Goal: Find specific page/section: Find specific page/section

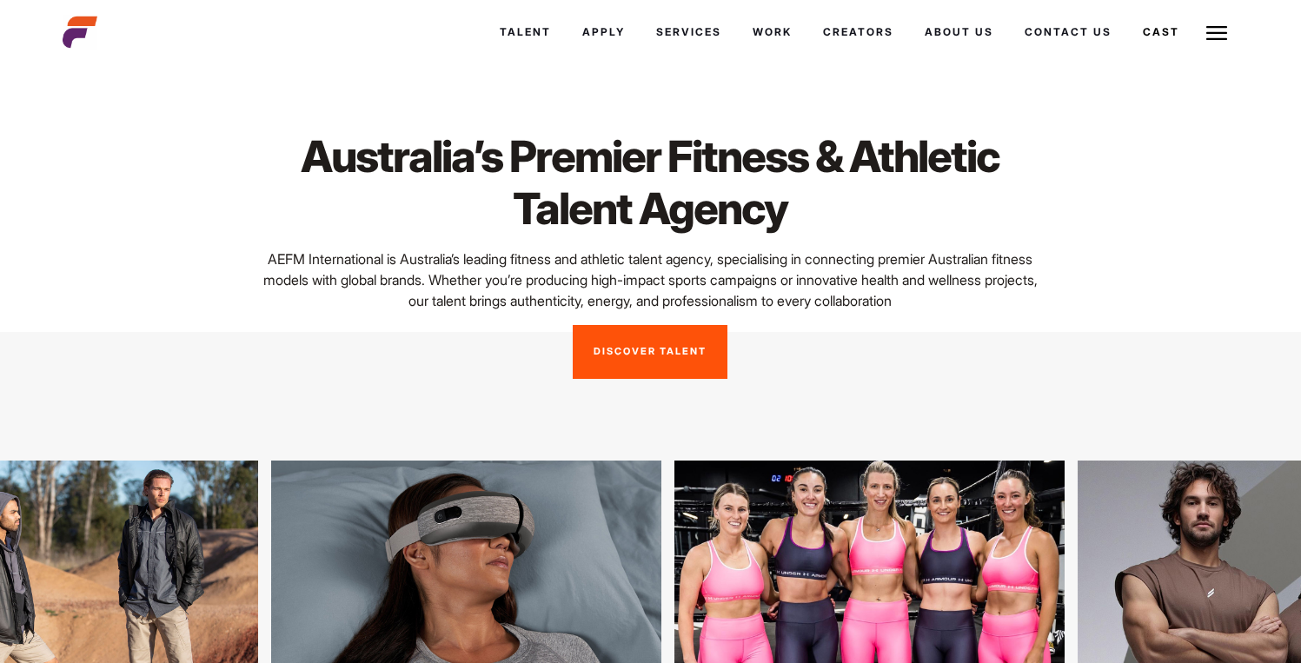
scroll to position [284, 0]
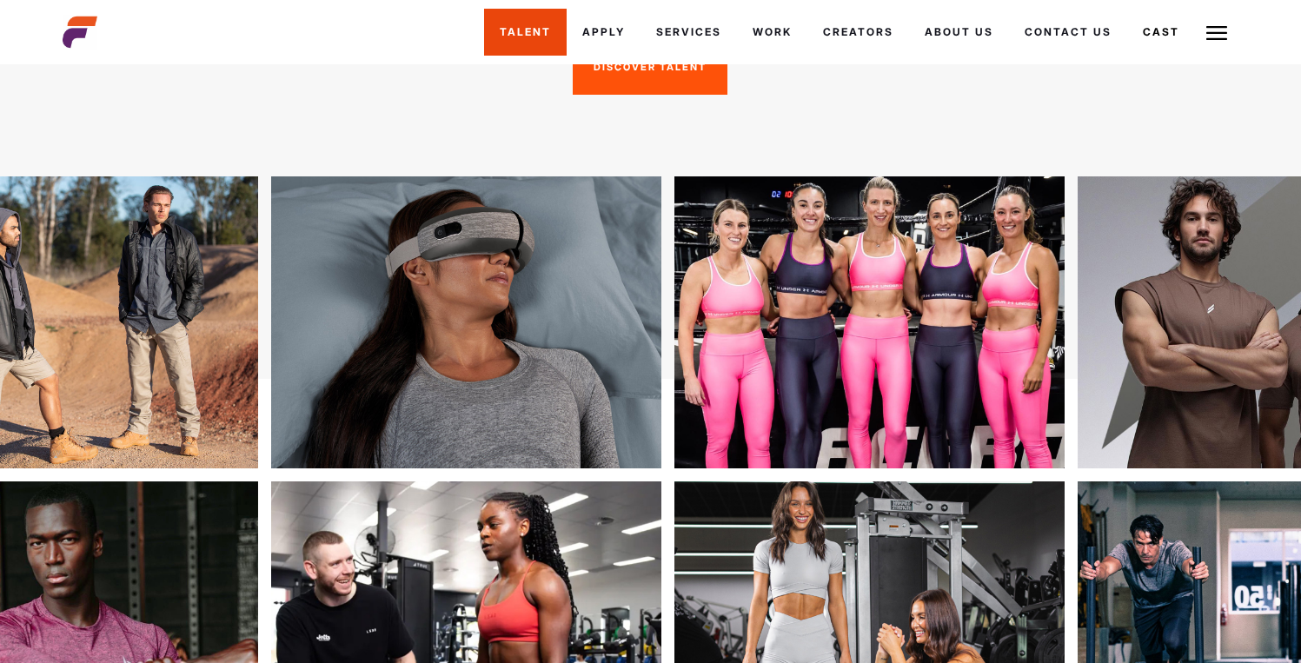
click at [542, 30] on link "Talent" at bounding box center [525, 32] width 83 height 47
click at [520, 38] on link "Talent" at bounding box center [525, 32] width 83 height 47
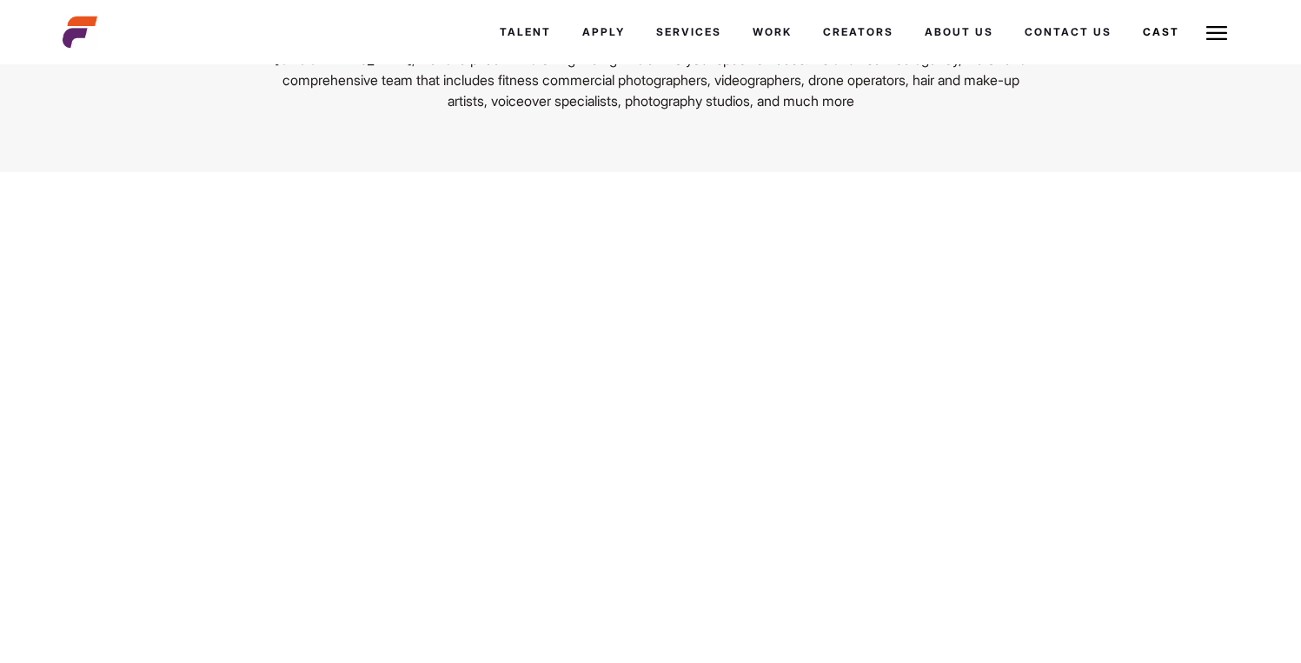
scroll to position [2112, 0]
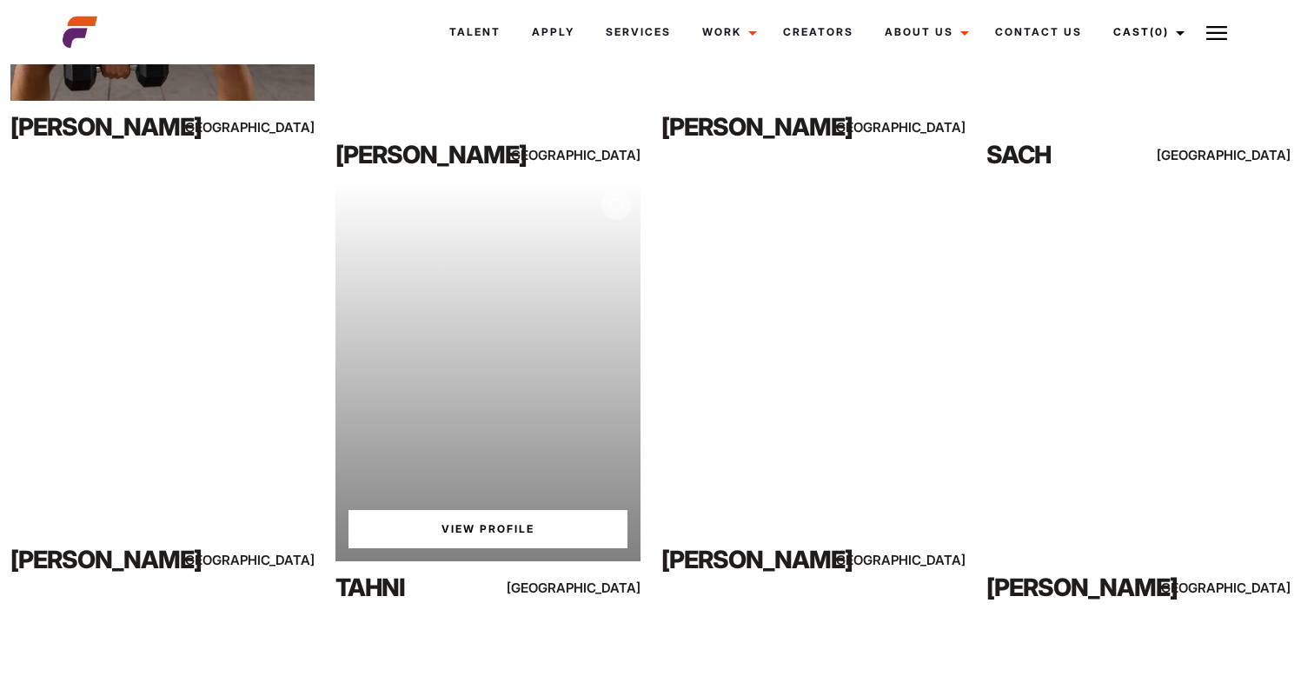
scroll to position [6294, 0]
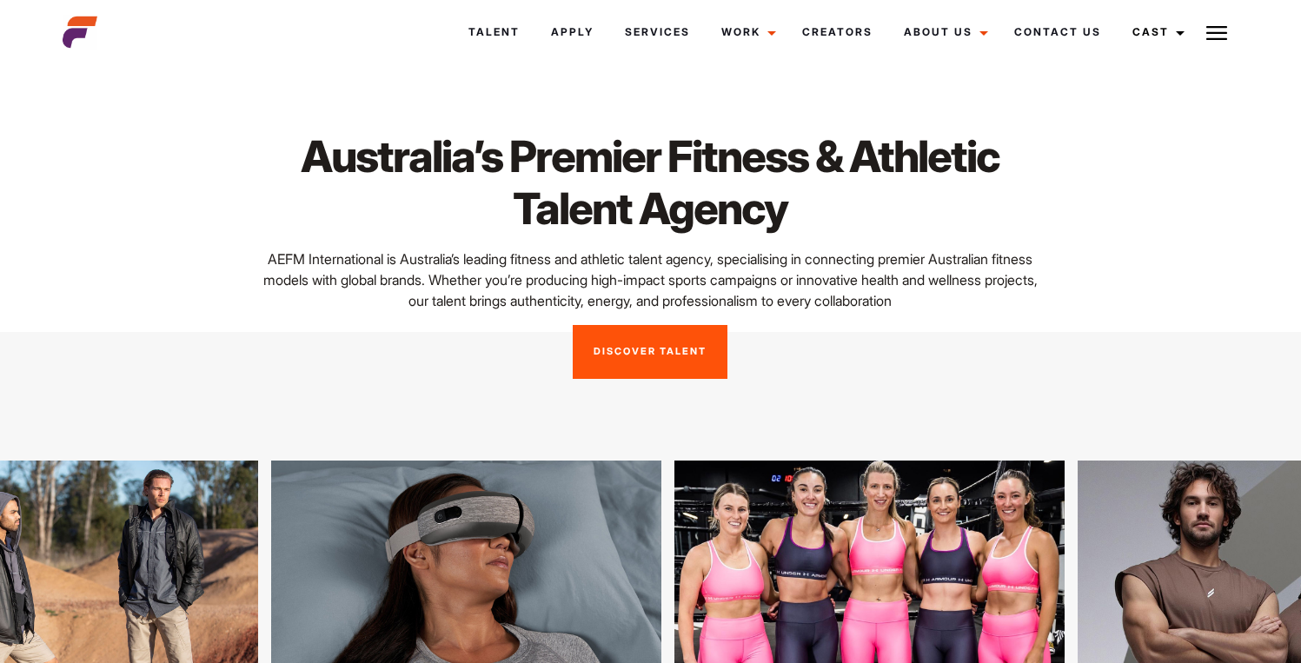
scroll to position [2112, 0]
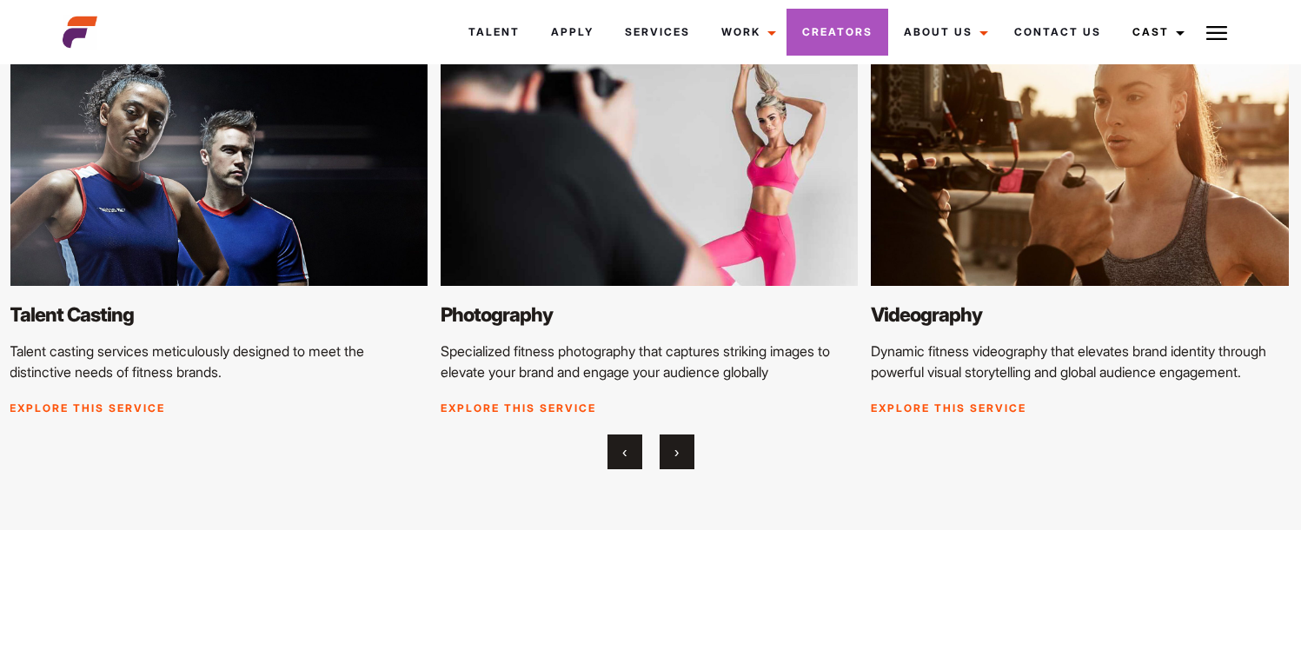
click at [795, 31] on link "Creators" at bounding box center [838, 32] width 102 height 47
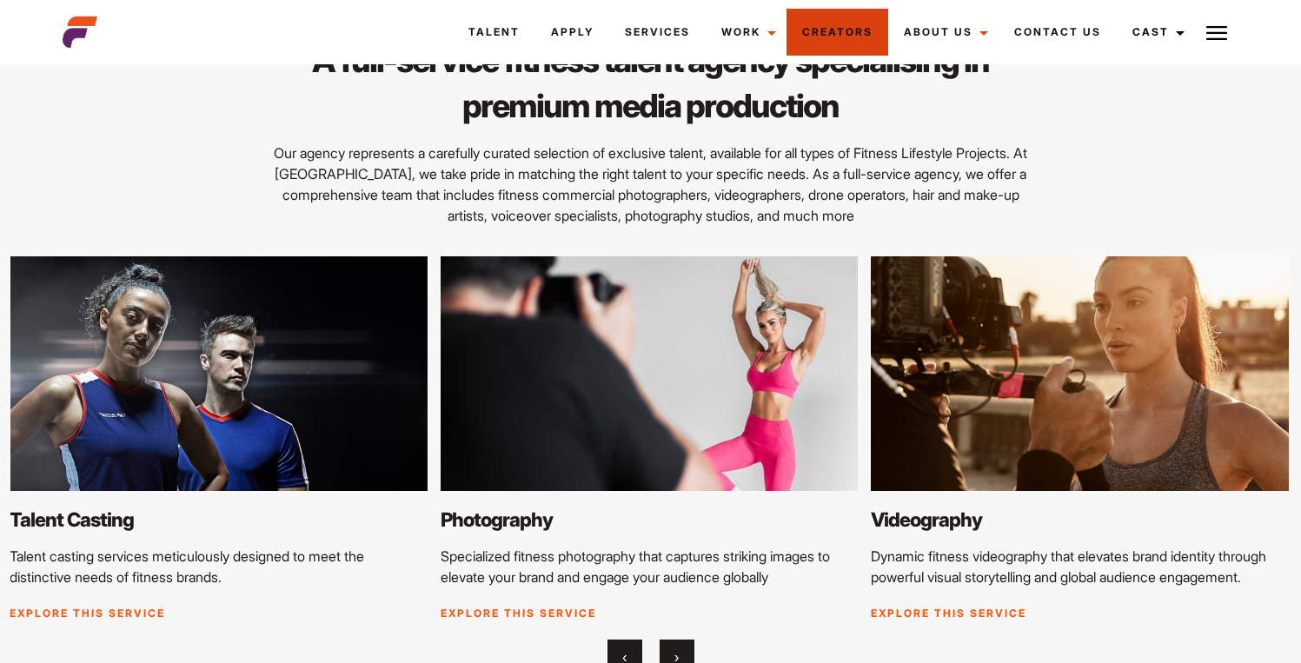
scroll to position [1681, 0]
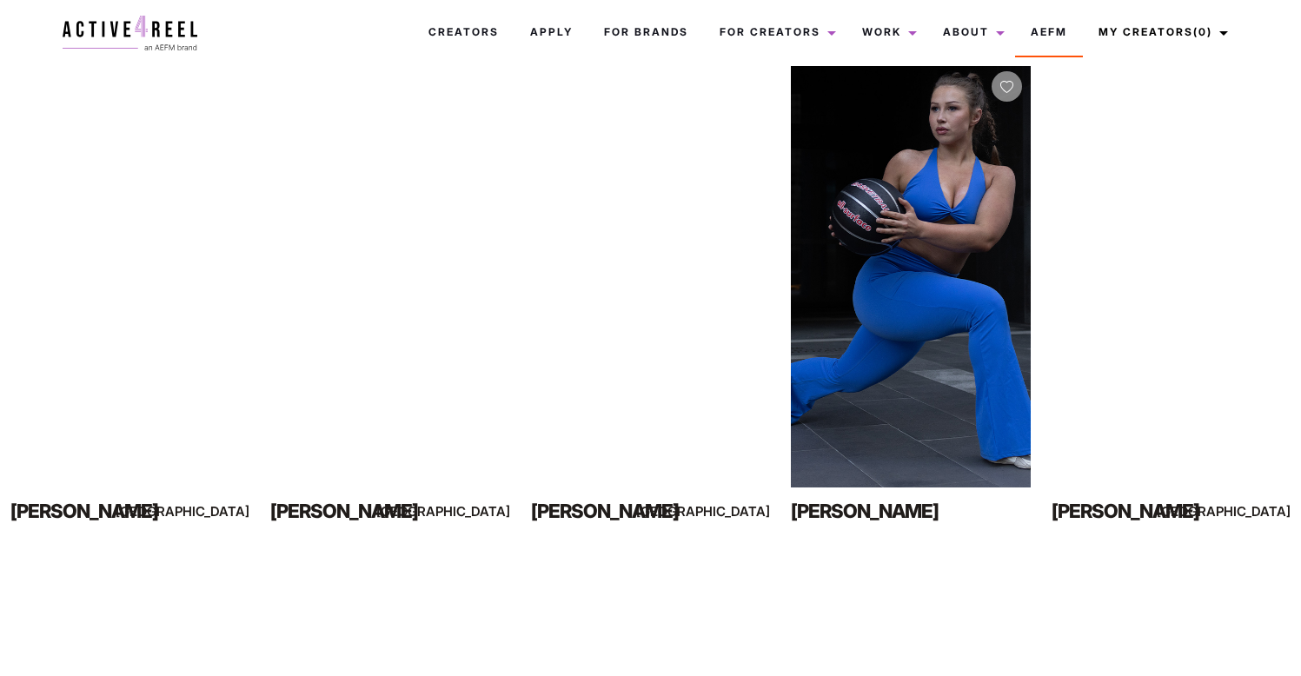
scroll to position [733, 0]
